Goal: Find specific page/section: Find specific page/section

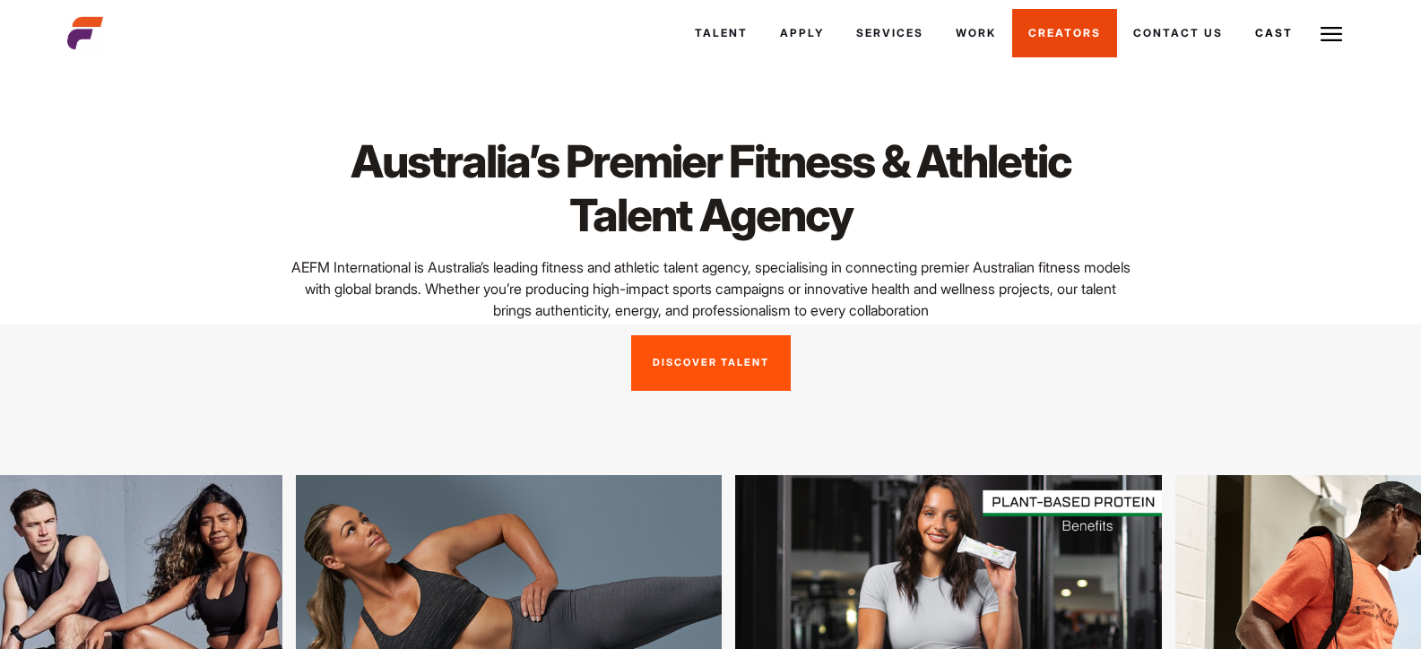
click at [1062, 38] on link "Creators" at bounding box center [1064, 33] width 105 height 48
click at [1050, 39] on link "Creators" at bounding box center [1064, 33] width 105 height 48
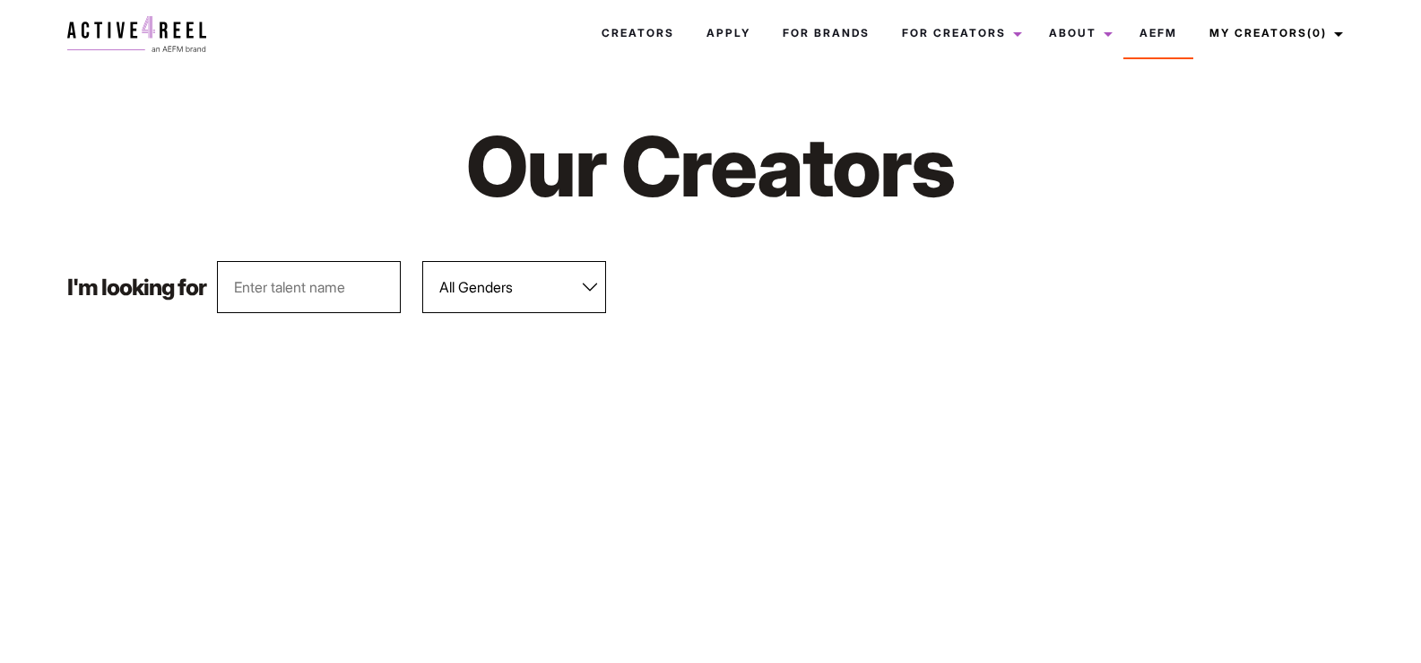
click at [291, 292] on input "text" at bounding box center [309, 287] width 184 height 52
type input "[PERSON_NAME]"
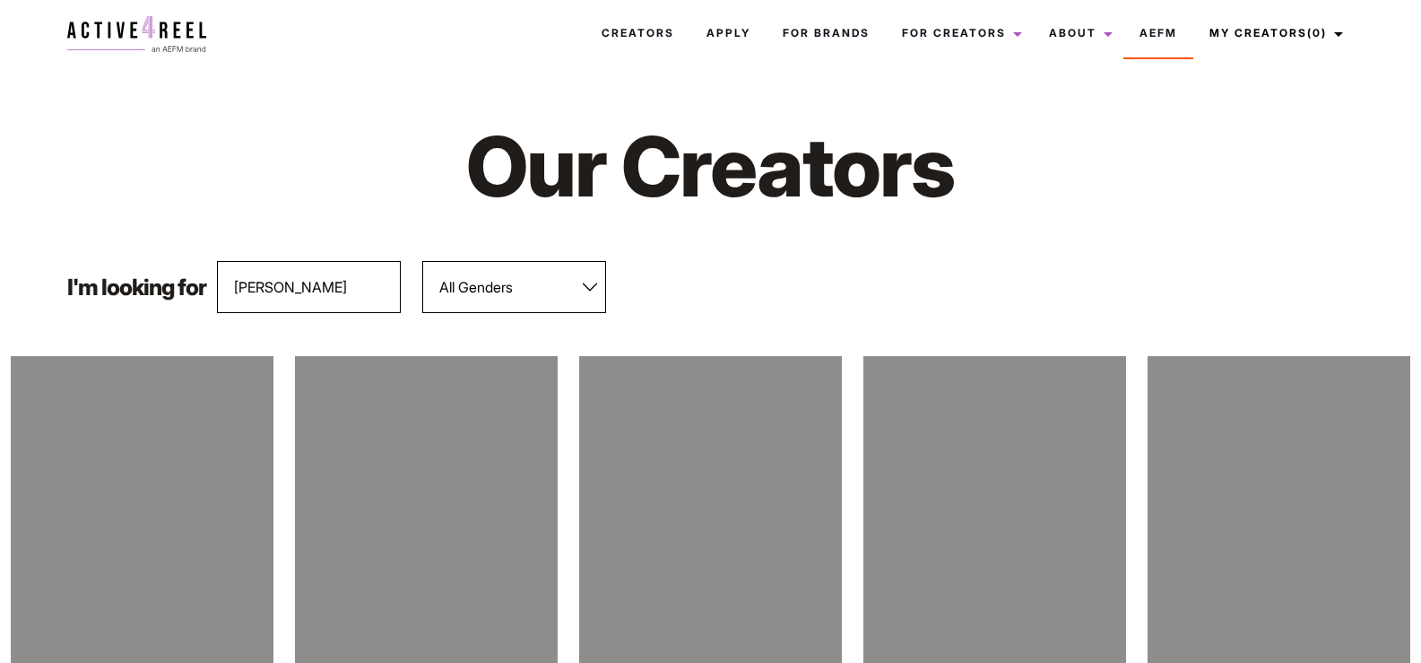
click at [1041, 211] on h1 "Our Creators" at bounding box center [711, 166] width 742 height 103
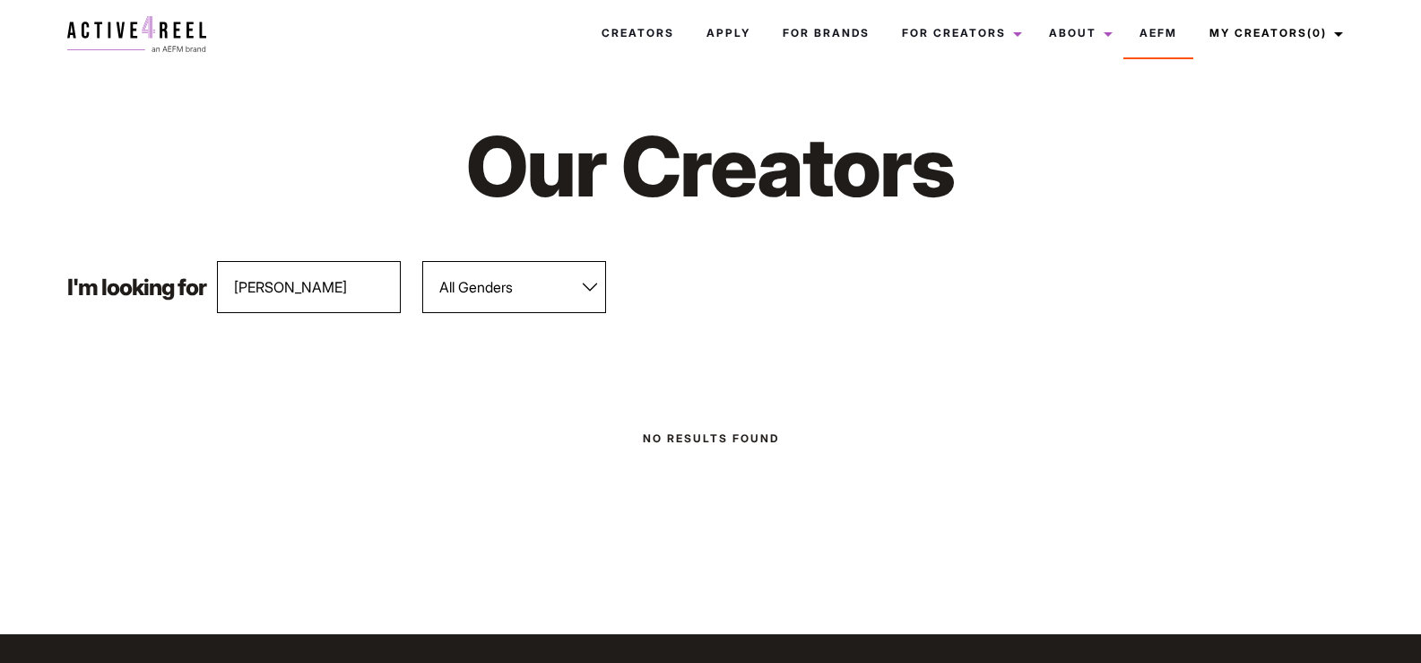
click at [327, 287] on input "[PERSON_NAME]" at bounding box center [309, 287] width 184 height 52
